Goal: Use online tool/utility: Utilize a website feature to perform a specific function

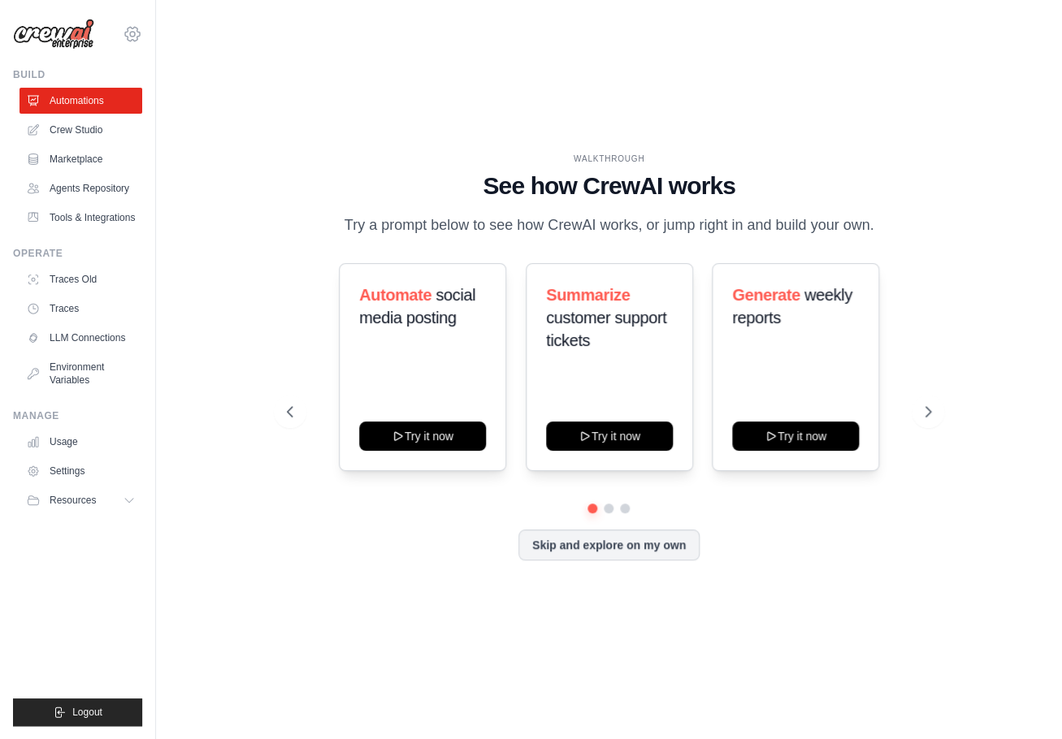
click at [131, 35] on icon at bounding box center [132, 34] width 5 height 5
click at [140, 41] on icon at bounding box center [132, 33] width 19 height 19
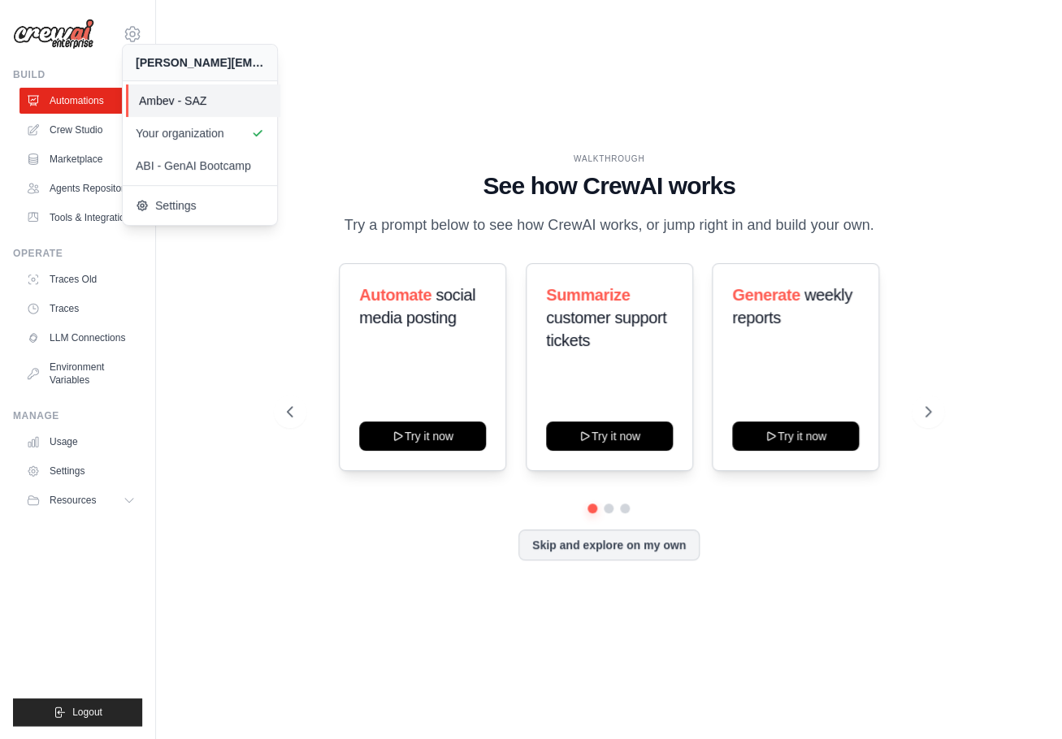
click at [196, 102] on span "Ambev - SAZ" at bounding box center [203, 101] width 128 height 16
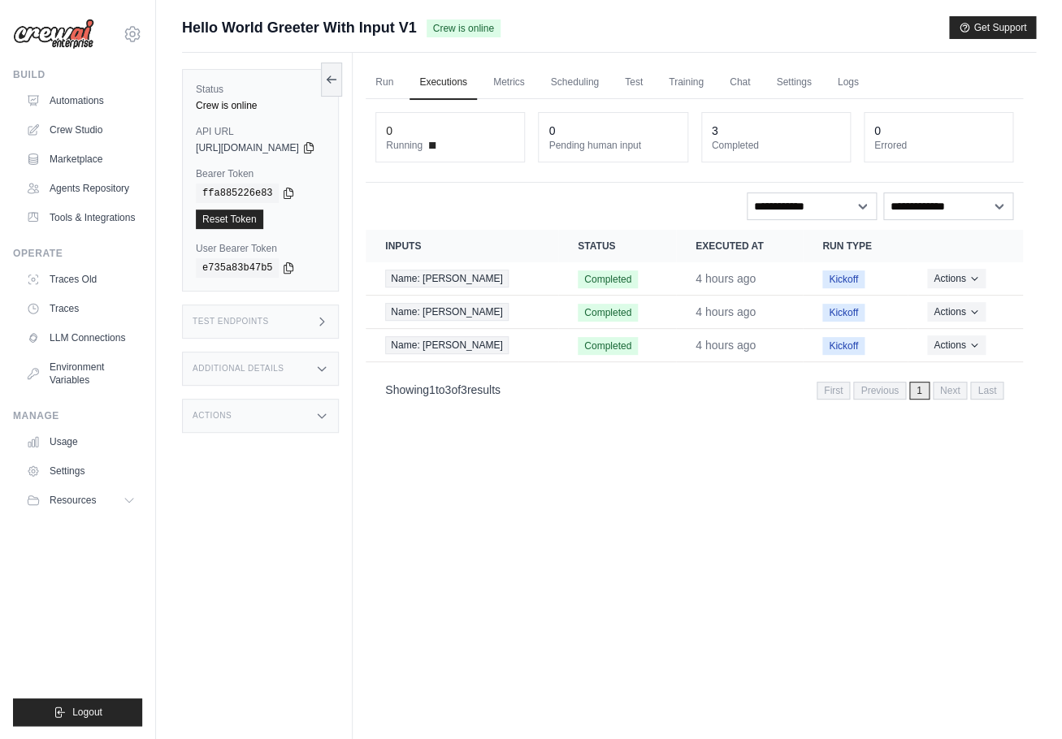
click at [309, 329] on div "Test Endpoints" at bounding box center [260, 322] width 157 height 34
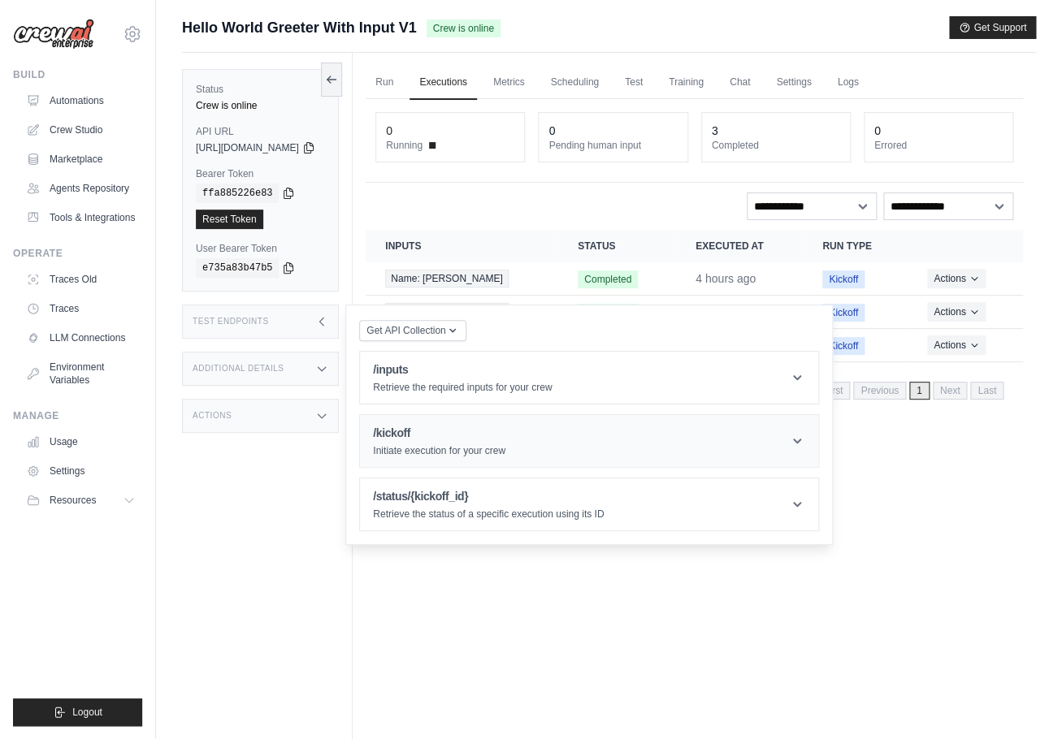
click at [543, 443] on header "/kickoff Initiate execution for your crew" at bounding box center [589, 441] width 458 height 52
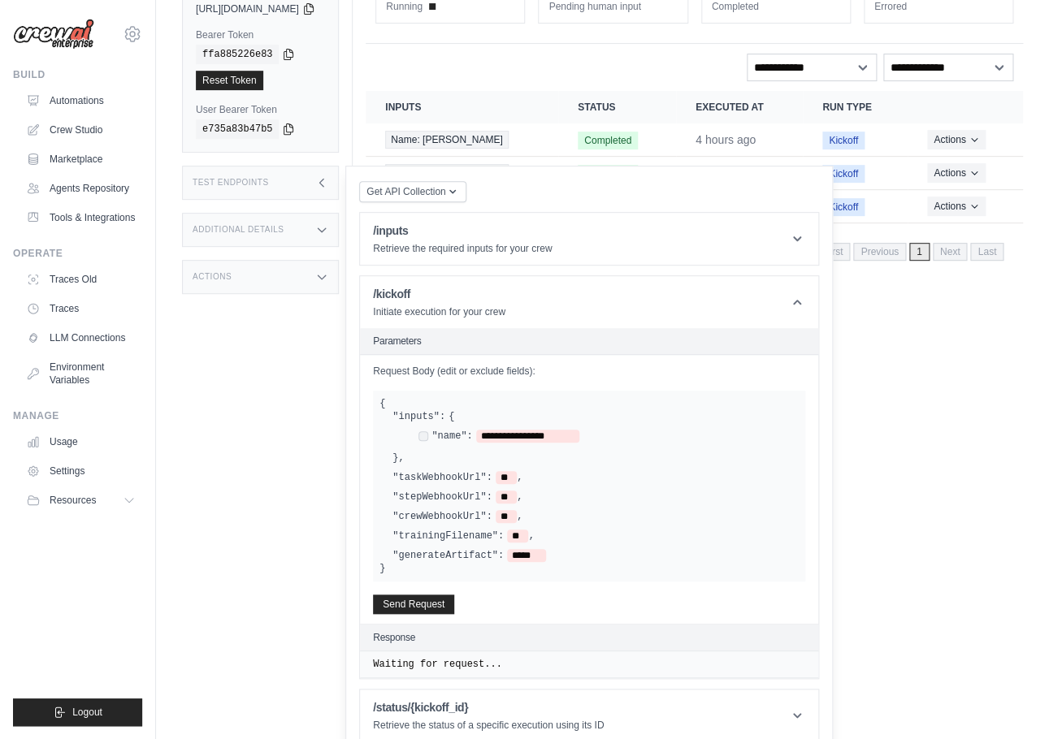
scroll to position [151, 0]
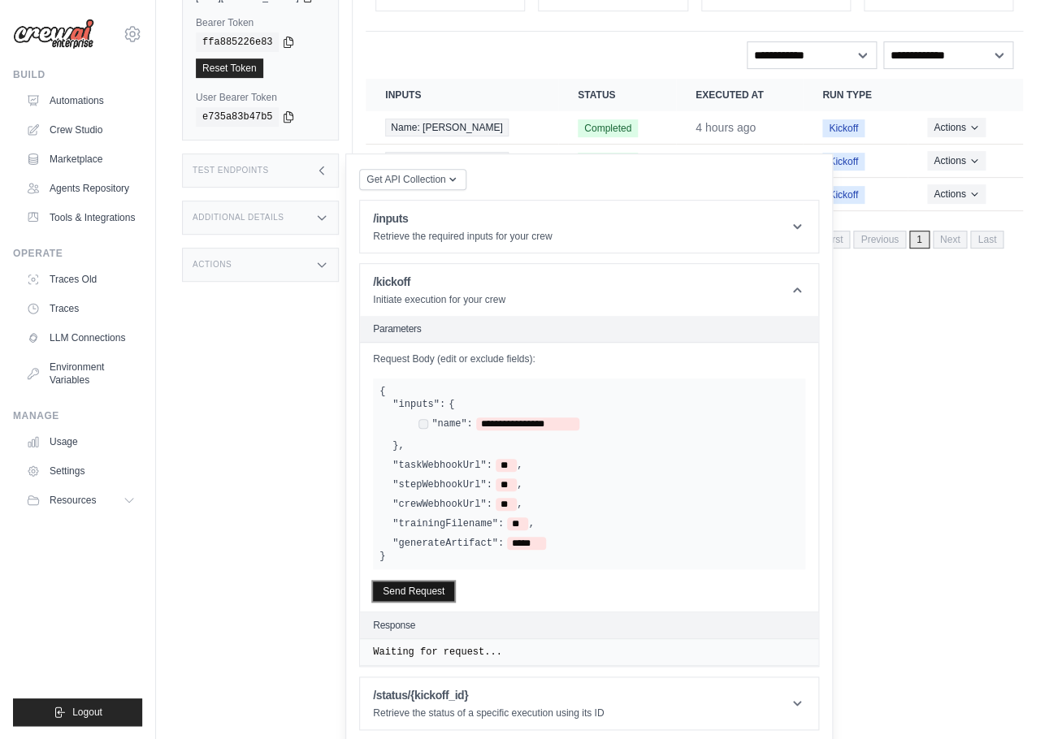
click at [454, 590] on button "Send Request" at bounding box center [413, 591] width 81 height 19
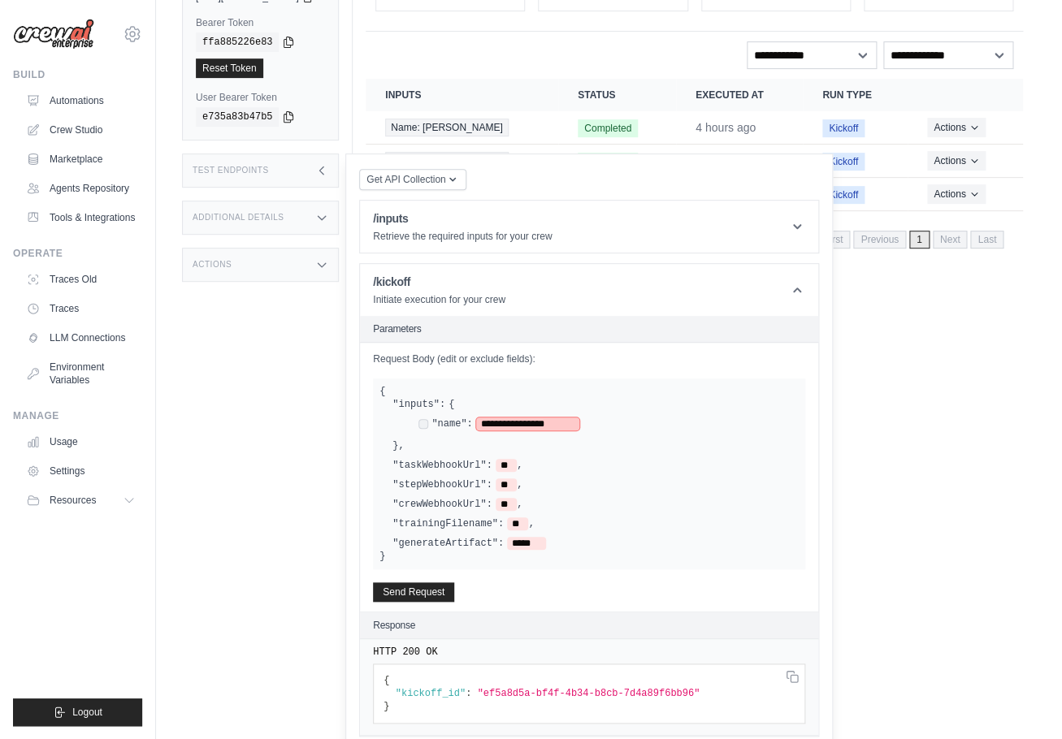
click at [531, 422] on span "**********" at bounding box center [527, 423] width 103 height 13
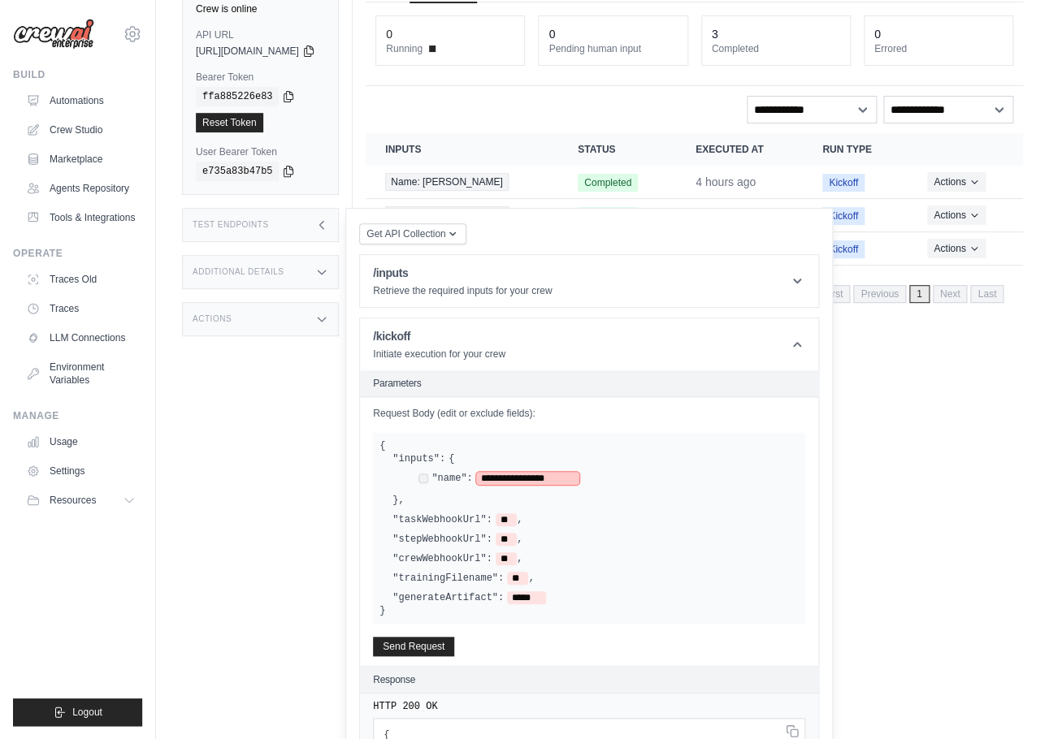
scroll to position [0, 0]
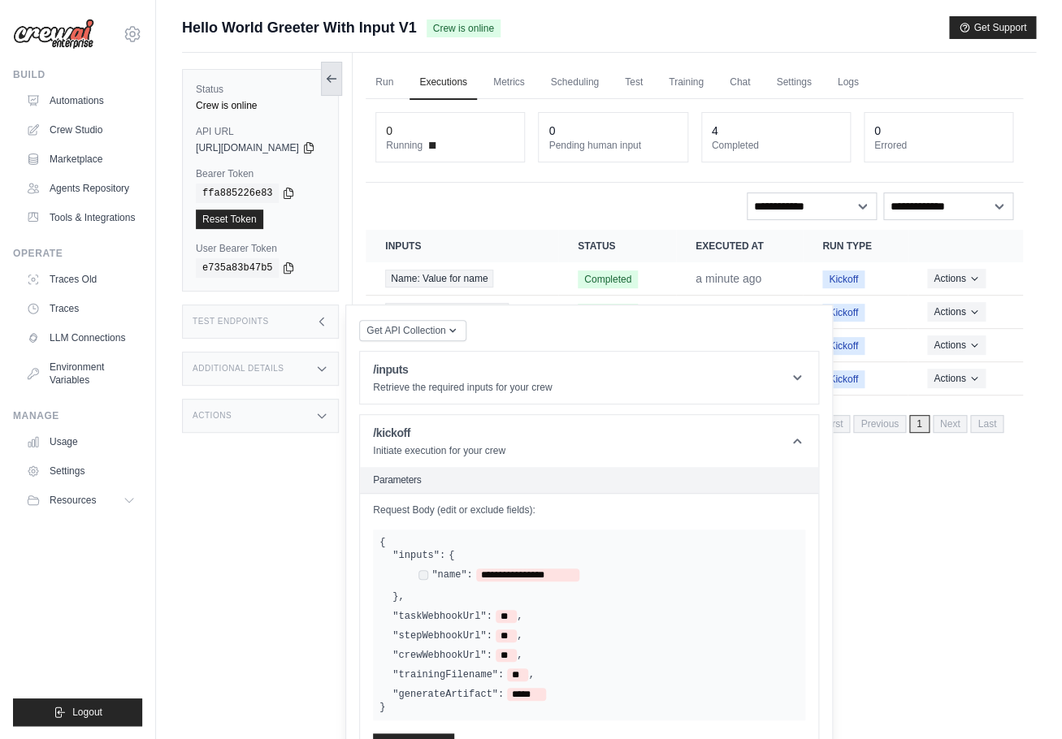
click at [338, 78] on icon at bounding box center [331, 78] width 13 height 13
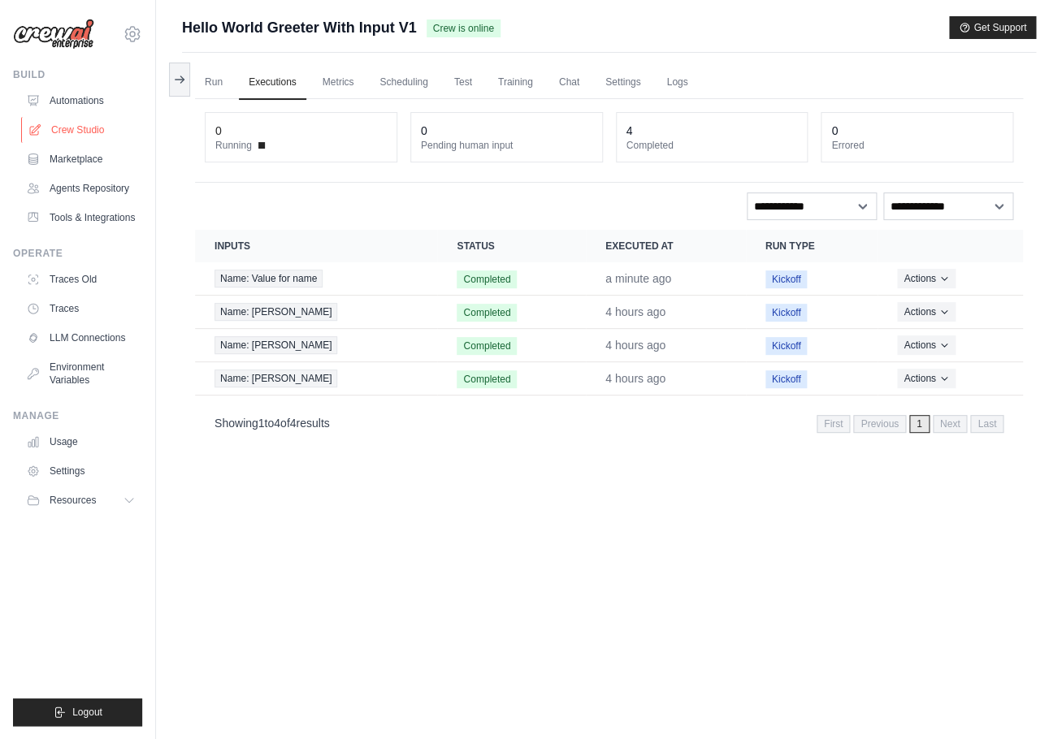
click at [76, 132] on link "Crew Studio" at bounding box center [82, 130] width 123 height 26
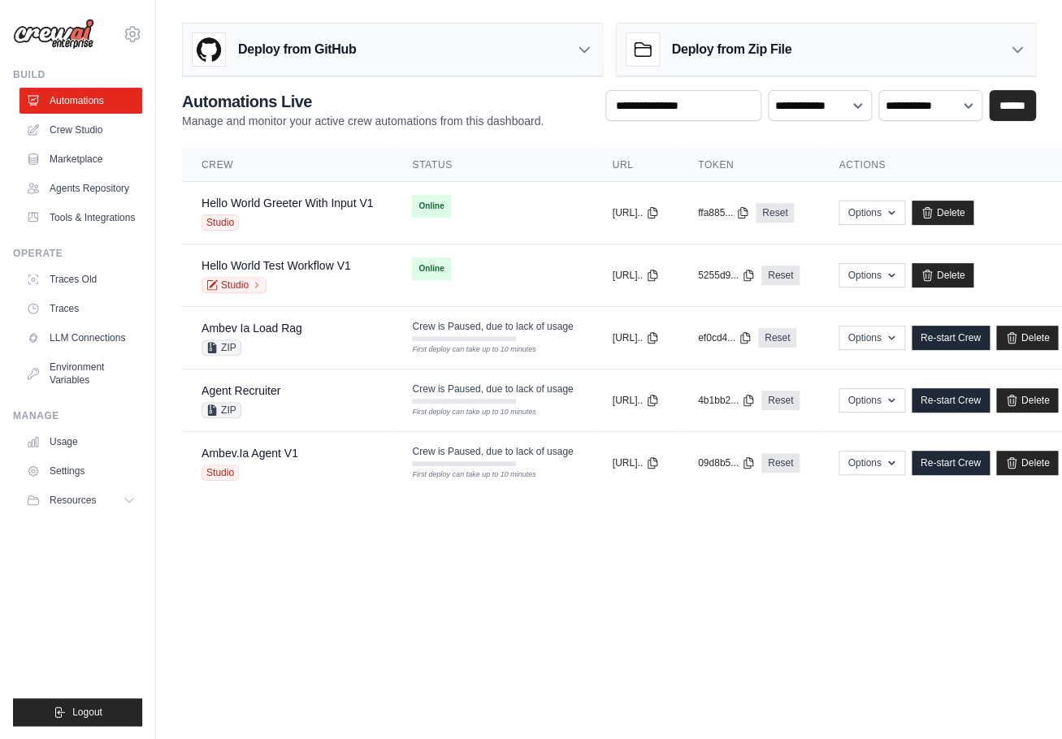
click at [331, 291] on div "Studio" at bounding box center [275, 285] width 149 height 16
click at [300, 262] on link "Hello World Test Workflow V1" at bounding box center [275, 265] width 149 height 13
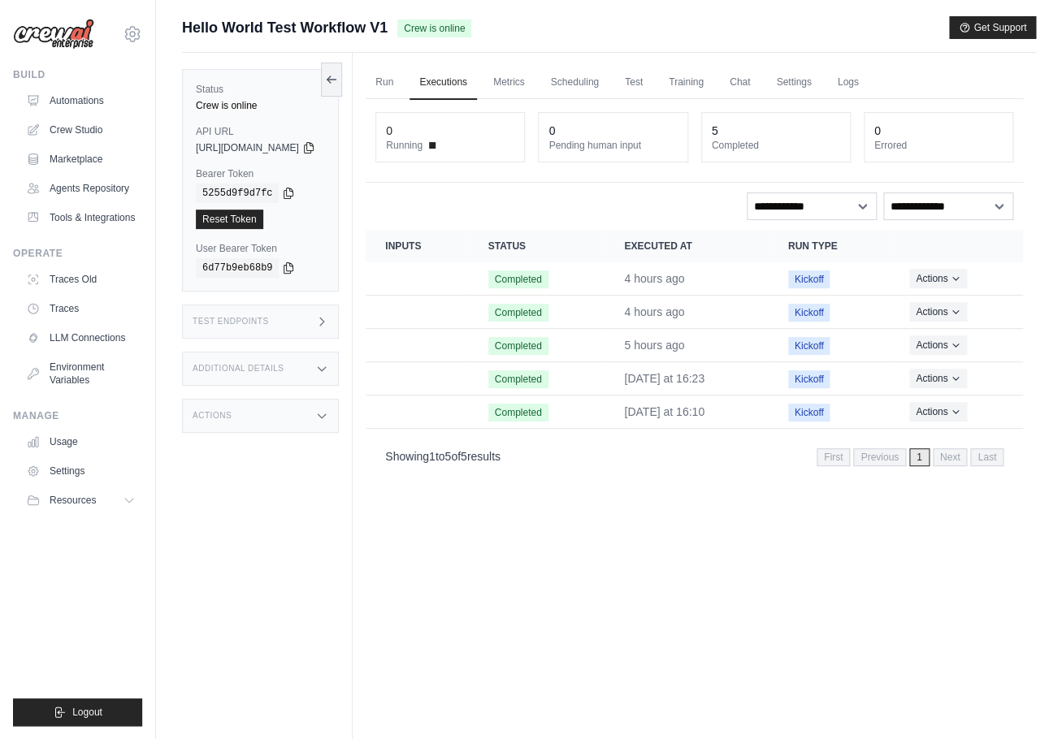
click at [328, 322] on icon at bounding box center [321, 321] width 13 height 13
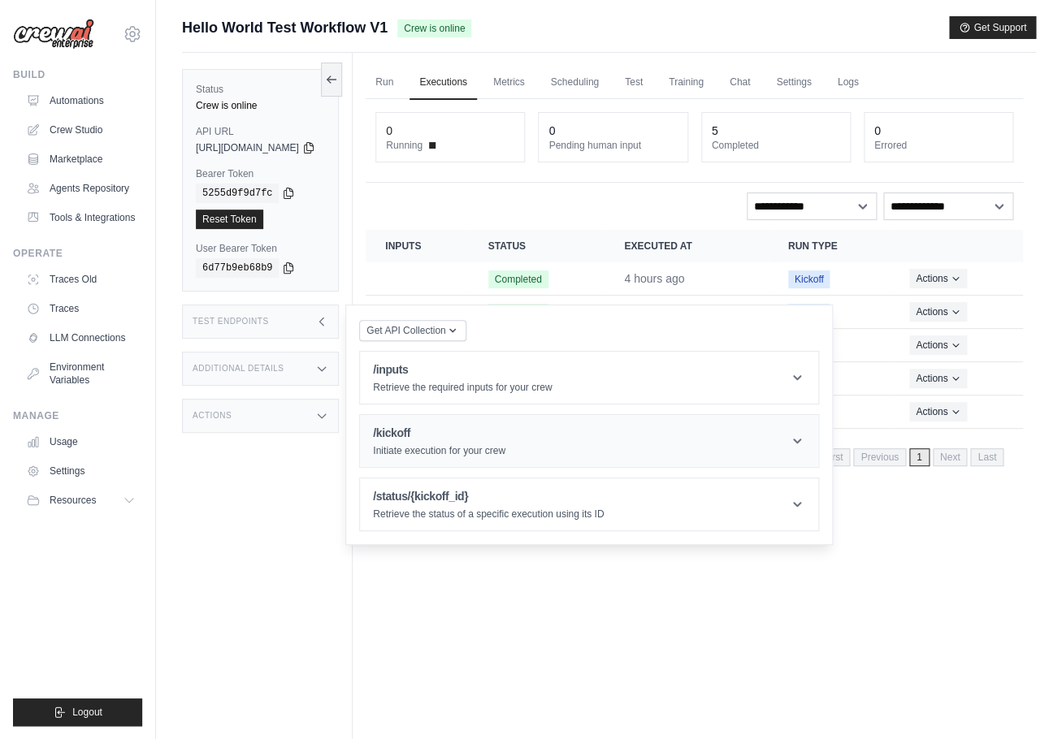
click at [593, 447] on header "/kickoff Initiate execution for your crew" at bounding box center [589, 441] width 458 height 52
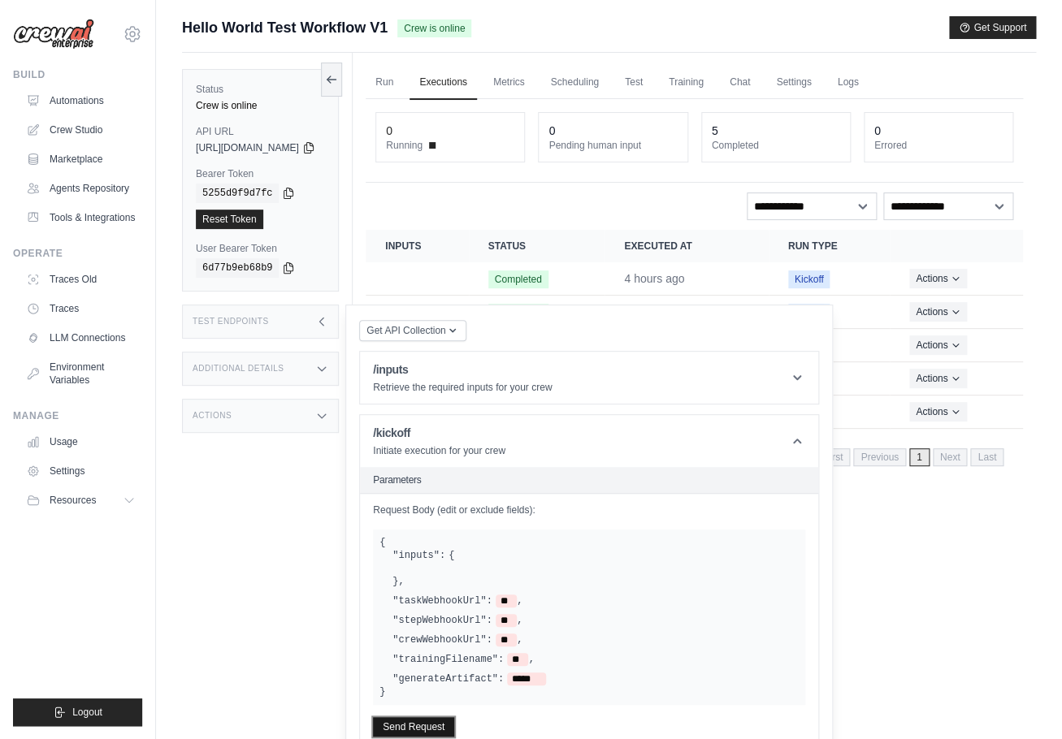
click at [454, 727] on button "Send Request" at bounding box center [413, 726] width 81 height 19
